Goal: Transaction & Acquisition: Purchase product/service

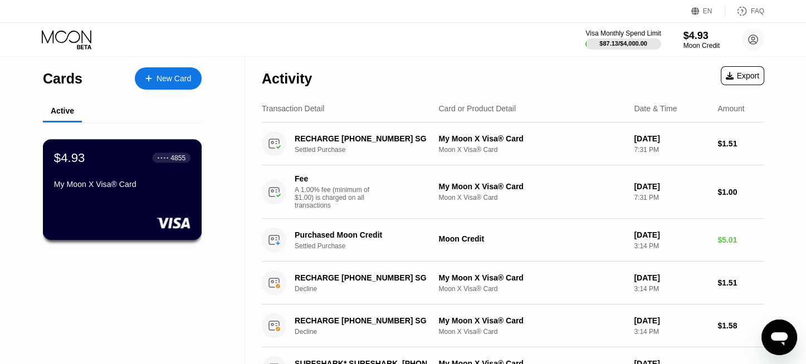
click at [143, 189] on div "My Moon X Visa® Card" at bounding box center [122, 184] width 137 height 9
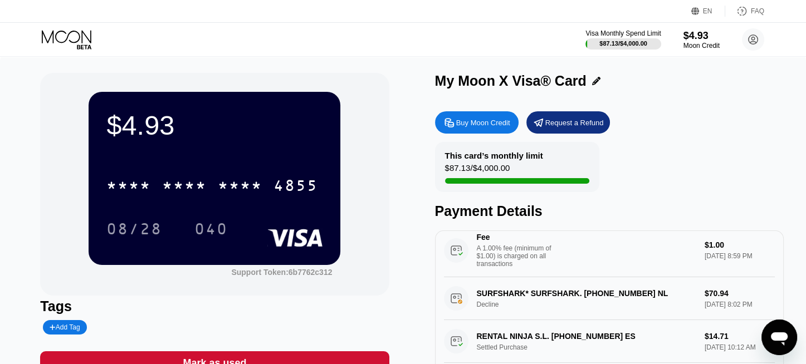
click at [468, 127] on div "Buy Moon Credit" at bounding box center [483, 122] width 54 height 9
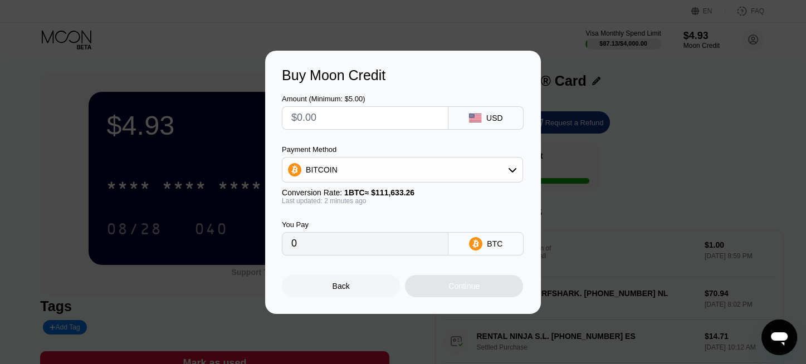
click at [296, 118] on input "text" at bounding box center [365, 118] width 148 height 22
type input "$40"
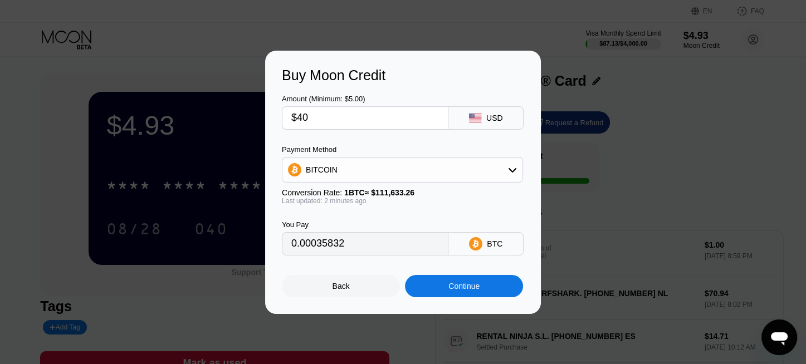
type input "0.00035832"
type input "$40"
click at [495, 293] on div "Continue" at bounding box center [464, 286] width 118 height 22
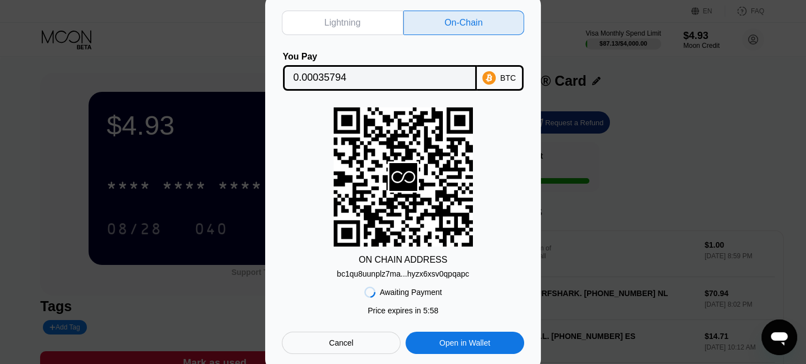
click at [428, 274] on div "bc1qu8uunplz7ma...hyzx6xsv0qpqapc" at bounding box center [403, 274] width 132 height 9
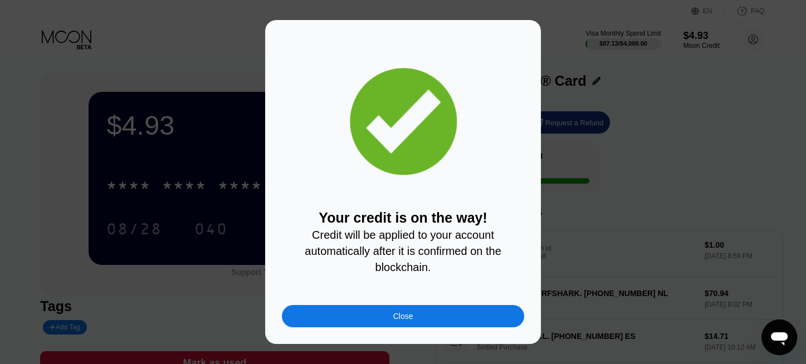
click at [411, 326] on div "Close" at bounding box center [403, 316] width 242 height 22
